Goal: Task Accomplishment & Management: Use online tool/utility

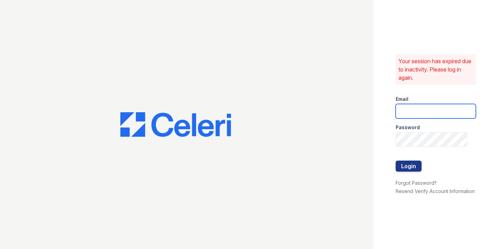
click at [440, 111] on input "email" at bounding box center [435, 111] width 80 height 15
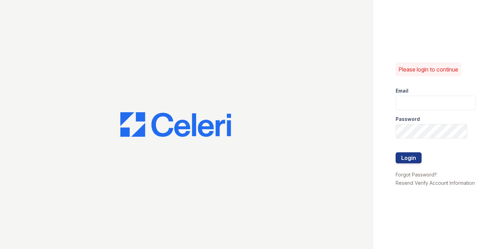
click at [406, 112] on div "Password" at bounding box center [435, 117] width 80 height 14
click at [410, 101] on input "email" at bounding box center [435, 103] width 80 height 15
type input "catherine@cobaltatl.com"
click at [404, 155] on button "Login" at bounding box center [408, 157] width 26 height 11
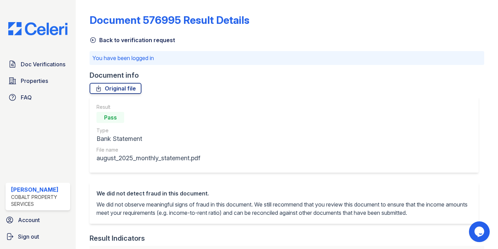
click at [49, 26] on img at bounding box center [38, 28] width 70 height 13
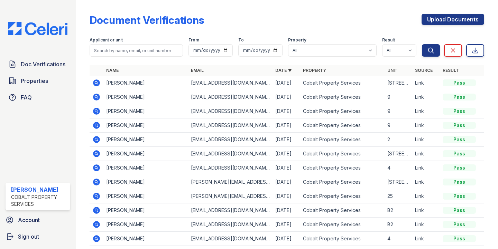
click at [97, 94] on icon at bounding box center [96, 97] width 7 height 7
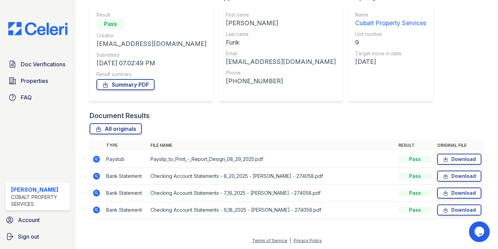
click at [96, 156] on icon at bounding box center [96, 159] width 7 height 7
